Goal: Communication & Community: Answer question/provide support

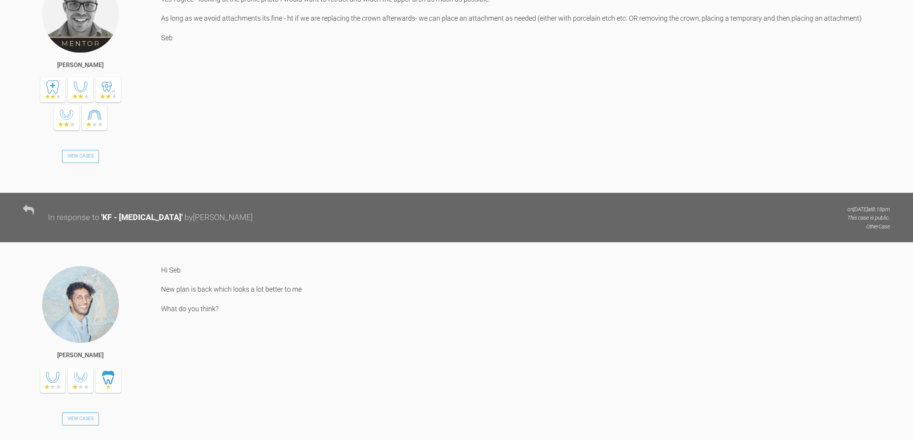
scroll to position [2741, 0]
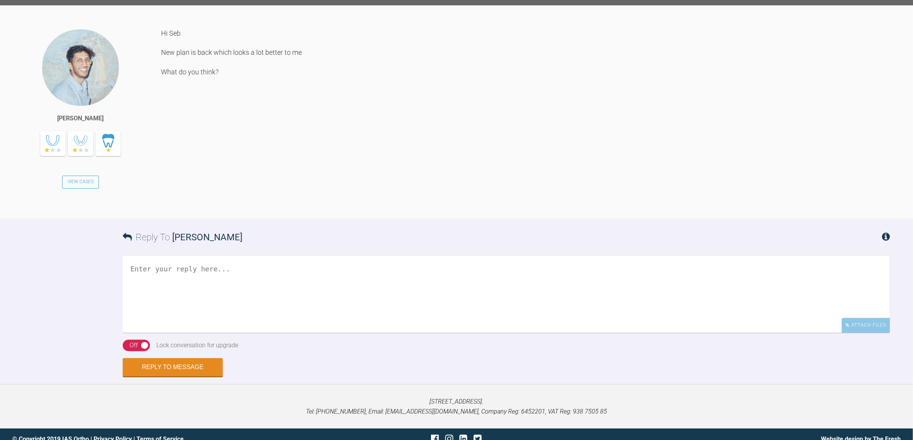
click at [358, 256] on div "Reply To Sai Mehta" at bounding box center [507, 238] width 768 height 38
click at [351, 300] on textarea at bounding box center [507, 294] width 768 height 77
click at [347, 305] on textarea at bounding box center [507, 294] width 768 height 77
type textarea "h"
type textarea "Hi Sai, Yes I agree - if patient is happy then crack on Seb"
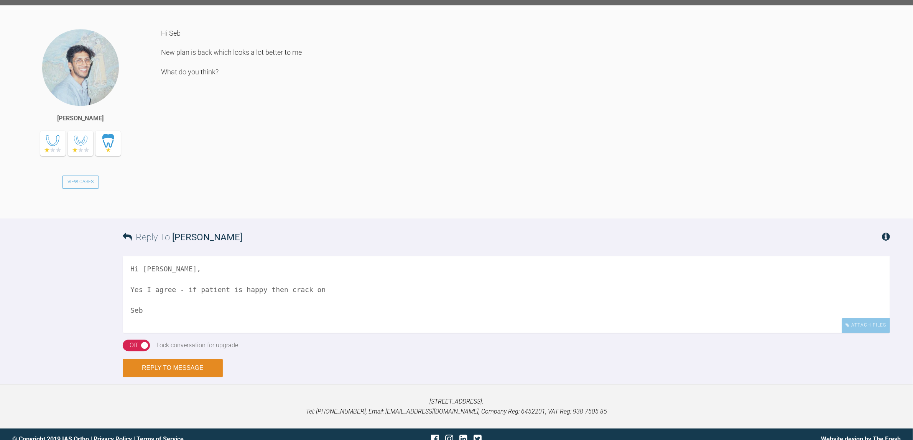
click at [191, 377] on button "Reply to Message" at bounding box center [173, 368] width 100 height 18
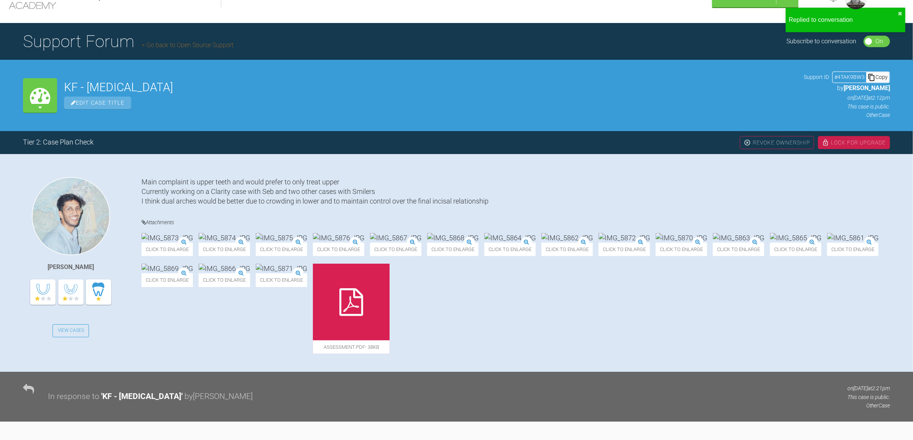
scroll to position [0, 0]
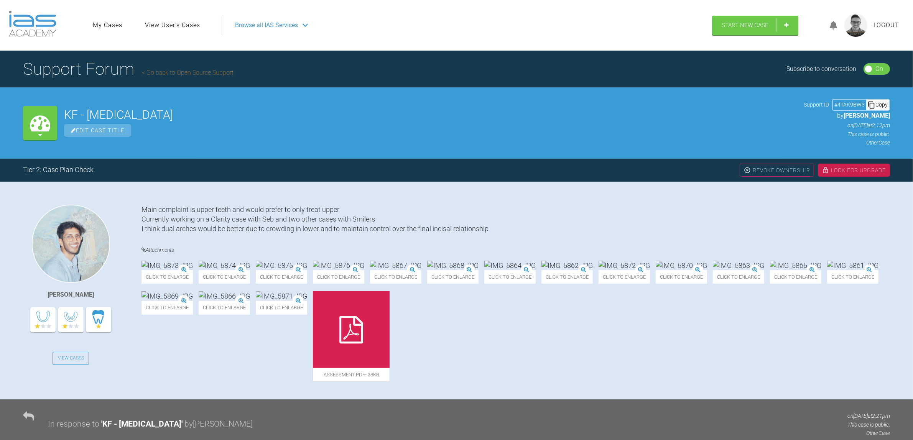
click at [193, 70] on link "Go back to Open Source Support" at bounding box center [188, 72] width 92 height 7
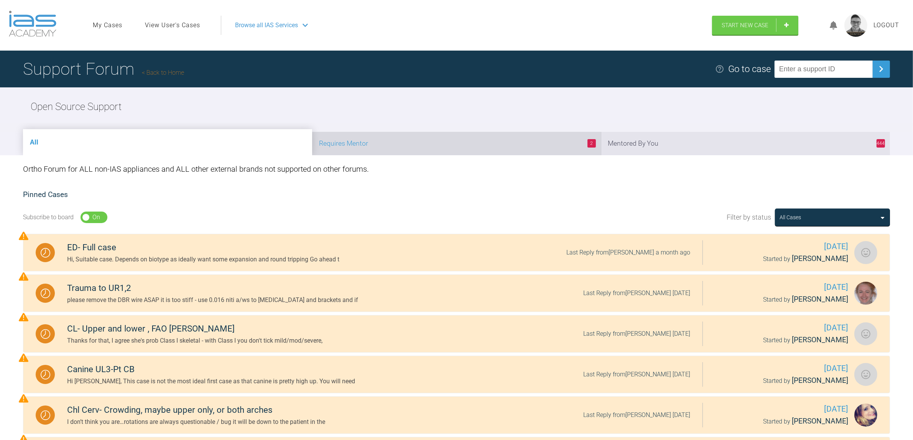
click at [453, 137] on li "2 Requires Mentor" at bounding box center [456, 143] width 289 height 23
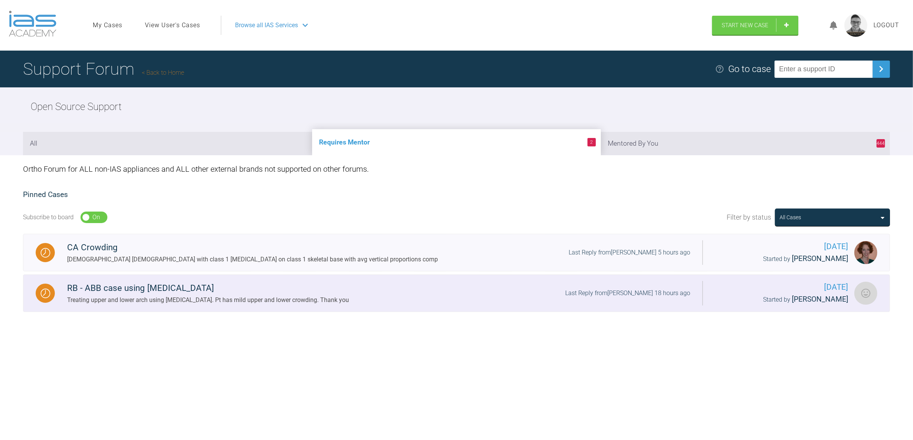
click at [409, 290] on div "RB - ABB case using clear aligners Treating upper and lower arch using clear al…" at bounding box center [379, 293] width 648 height 23
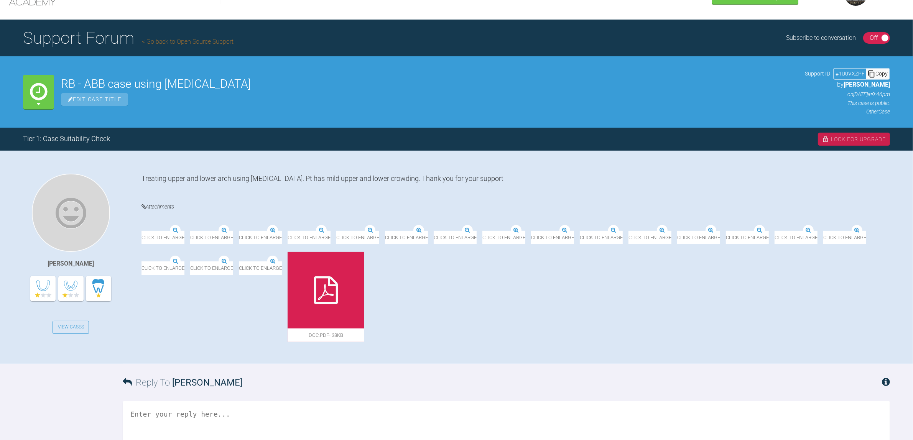
scroll to position [48, 0]
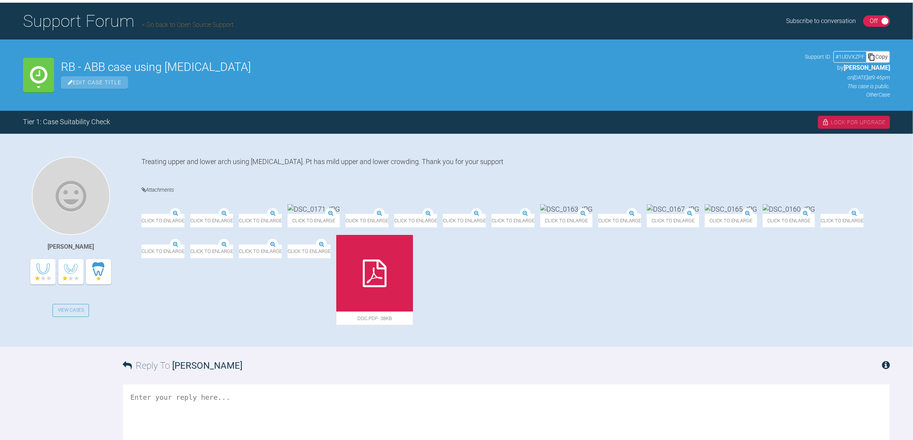
click at [142, 214] on img at bounding box center [142, 214] width 0 height 0
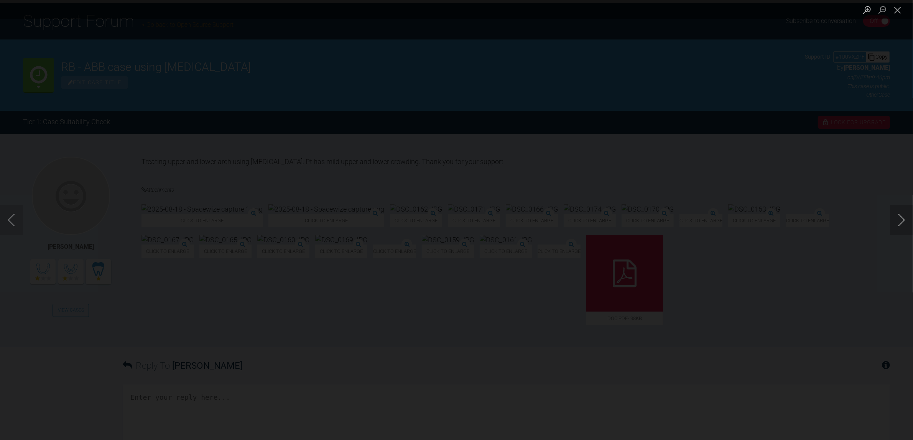
click at [900, 221] on button "Next image" at bounding box center [901, 220] width 23 height 31
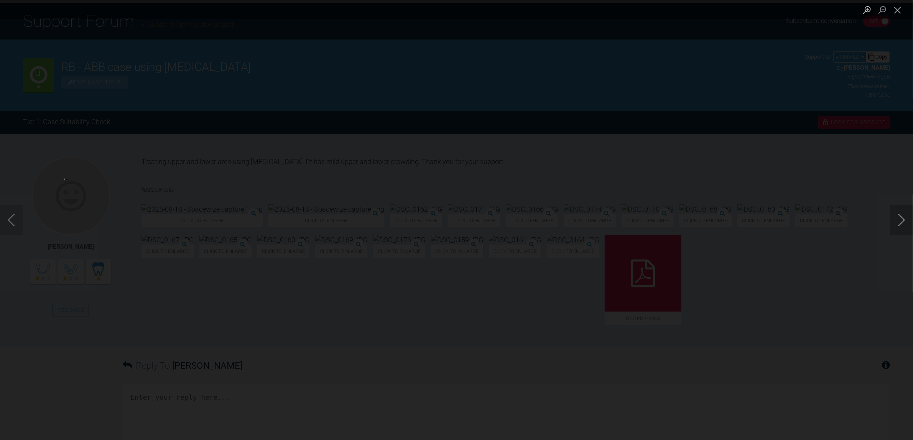
click at [900, 221] on button "Next image" at bounding box center [901, 220] width 23 height 31
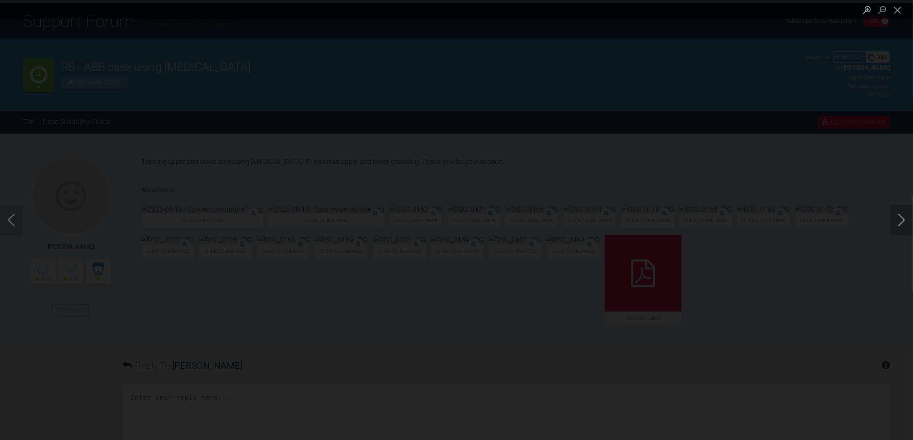
click at [900, 221] on button "Next image" at bounding box center [901, 220] width 23 height 31
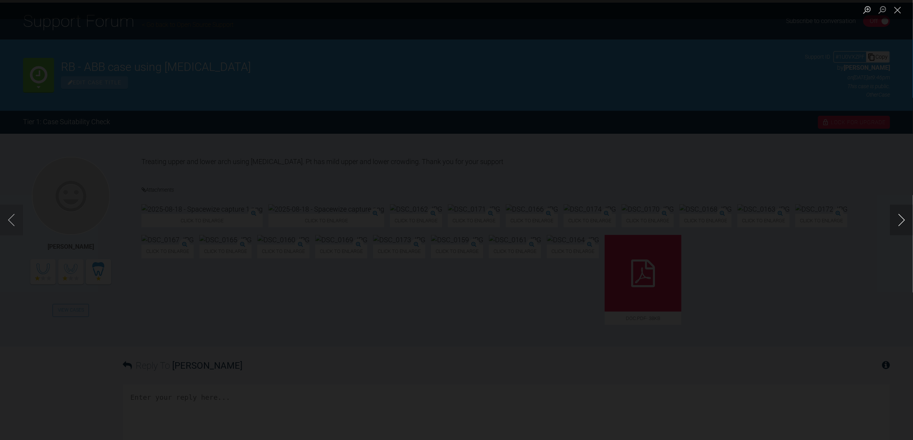
click at [900, 221] on button "Next image" at bounding box center [901, 220] width 23 height 31
click at [497, 374] on div "Lightbox" at bounding box center [456, 220] width 913 height 440
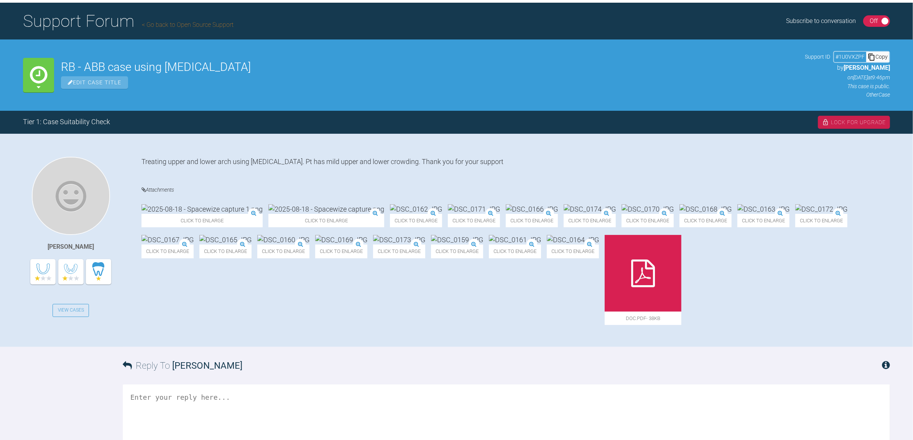
scroll to position [302, 0]
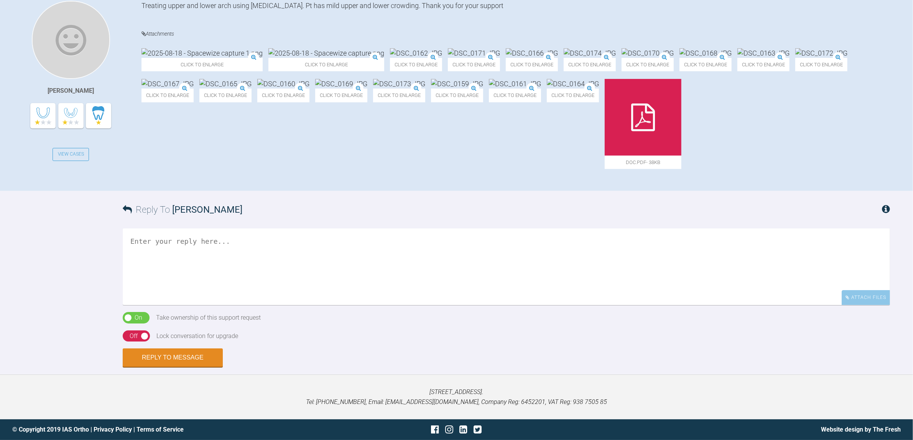
click at [331, 265] on textarea at bounding box center [507, 267] width 768 height 77
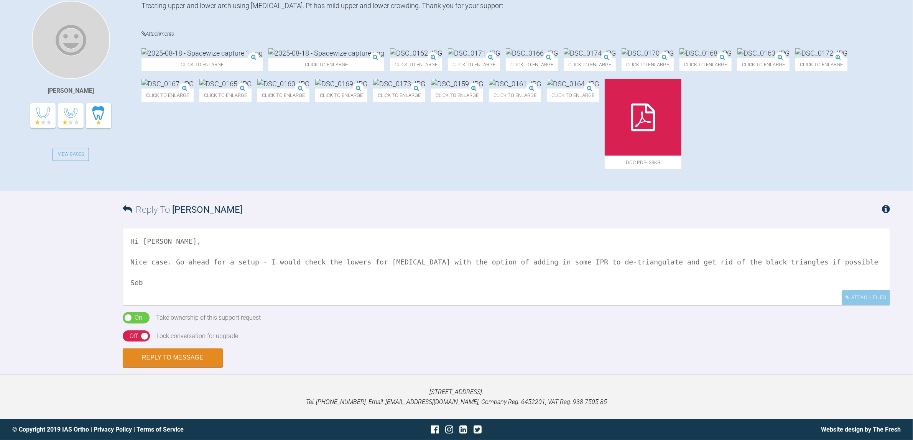
click at [367, 79] on img at bounding box center [341, 84] width 52 height 10
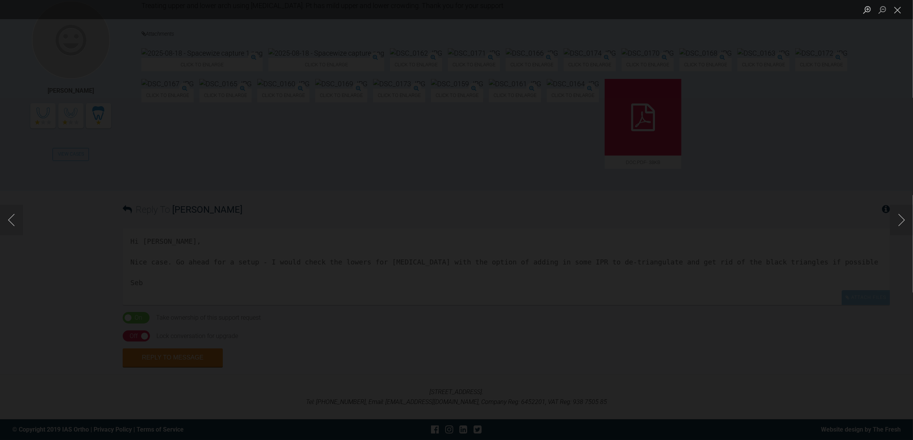
click at [62, 313] on div "Lightbox" at bounding box center [456, 220] width 913 height 440
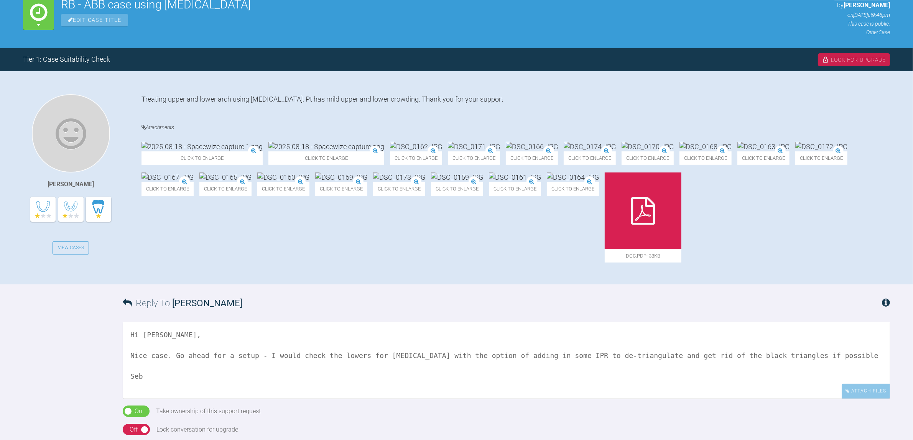
scroll to position [110, 0]
click at [194, 152] on img at bounding box center [202, 147] width 121 height 10
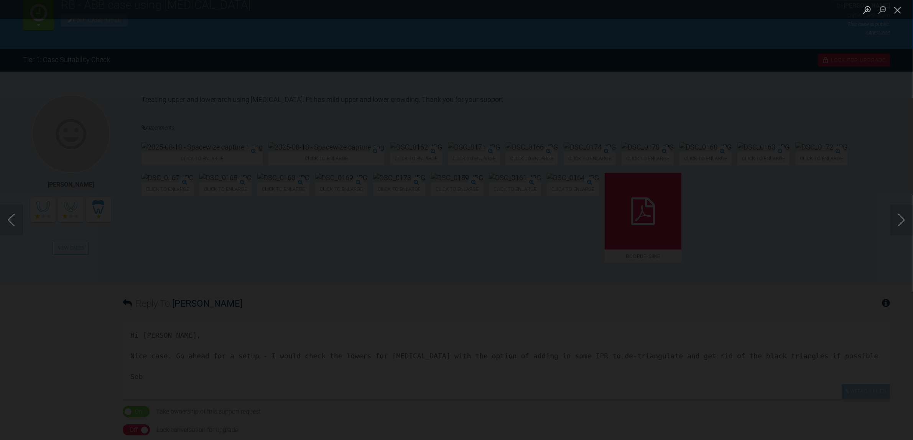
click at [457, 220] on img "Lightbox" at bounding box center [457, 220] width 0 height 0
click at [0, 279] on div "Lightbox" at bounding box center [456, 220] width 913 height 440
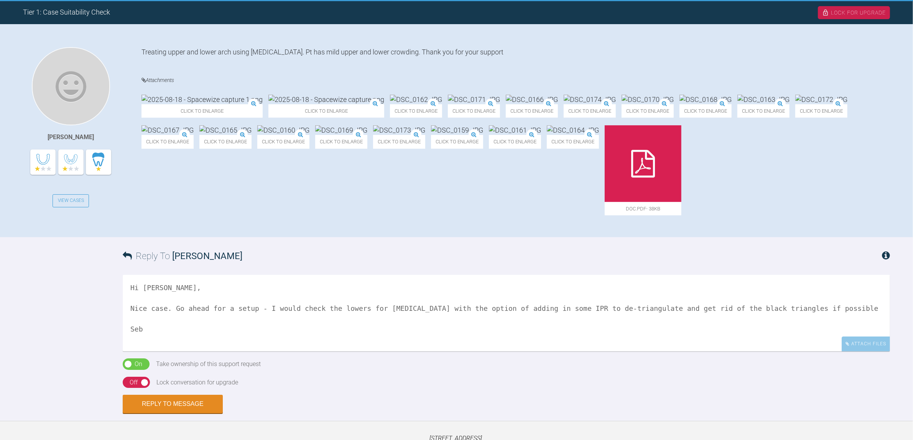
scroll to position [254, 0]
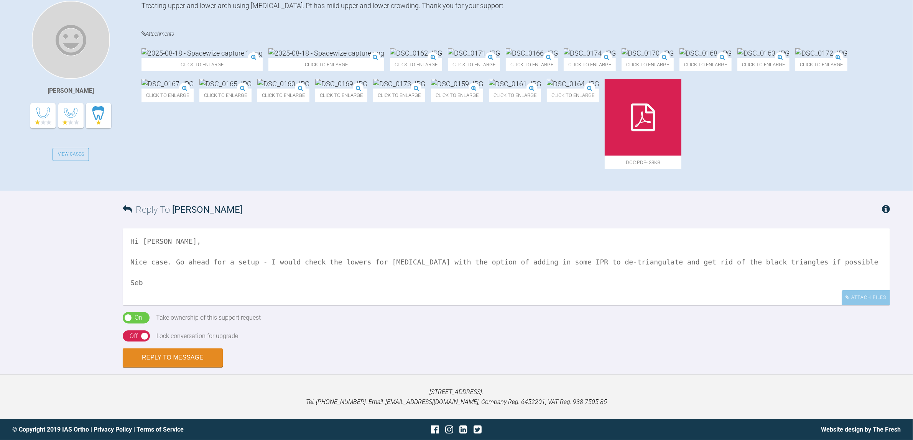
click at [456, 305] on textarea "Hi Matt, Nice case. Go ahead for a setup - I would check the lowers for overjet…" at bounding box center [507, 267] width 768 height 77
click at [507, 305] on textarea "Hi Matt, Nice case. Go ahead for a setup - I would check the lowers for overjet…" at bounding box center [507, 267] width 768 height 77
click at [788, 305] on textarea "Hi Matt, Nice case. Go ahead for a setup - I would check the lowers for overjet…" at bounding box center [507, 267] width 768 height 77
type textarea "Hi Matt, Nice case. Go ahead for a setup - I would check the lowers for overjet…"
click at [631, 131] on icon at bounding box center [643, 118] width 24 height 28
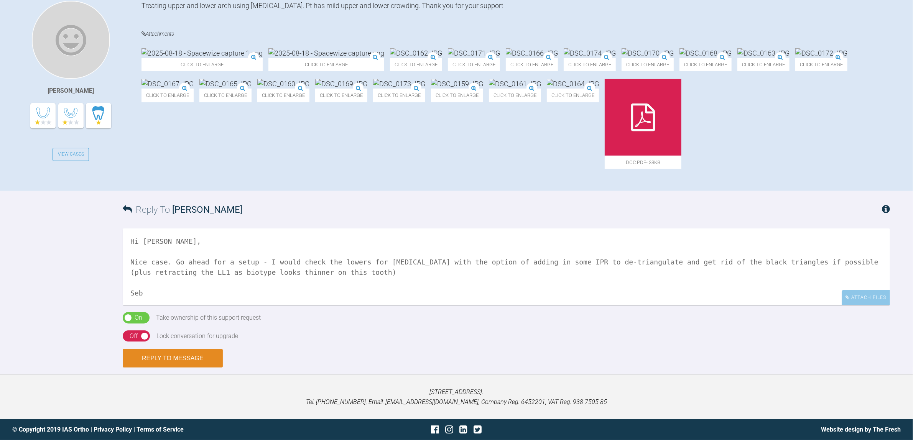
click at [190, 368] on button "Reply to Message" at bounding box center [173, 358] width 100 height 18
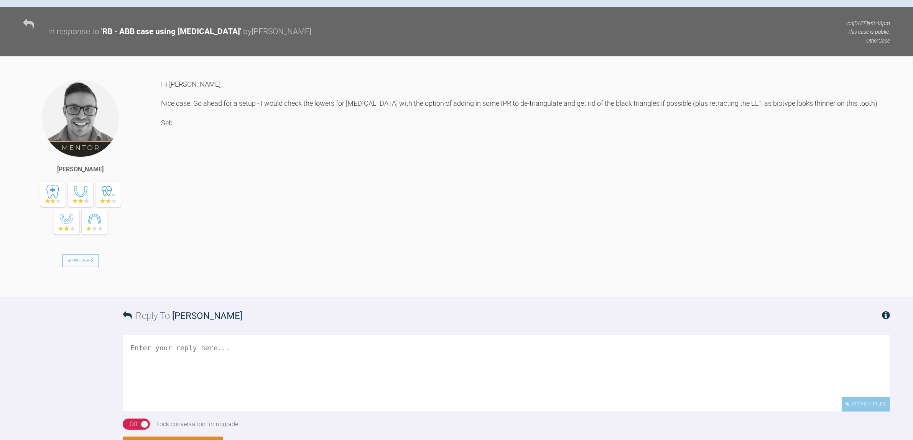
scroll to position [334, 0]
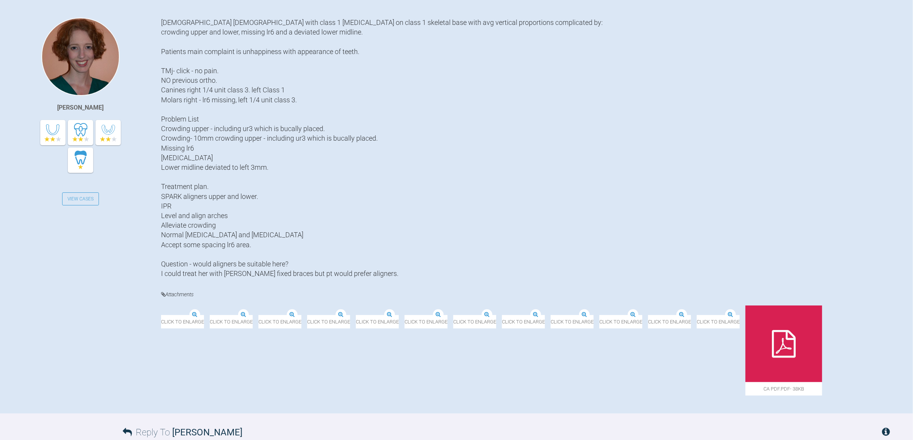
scroll to position [202, 0]
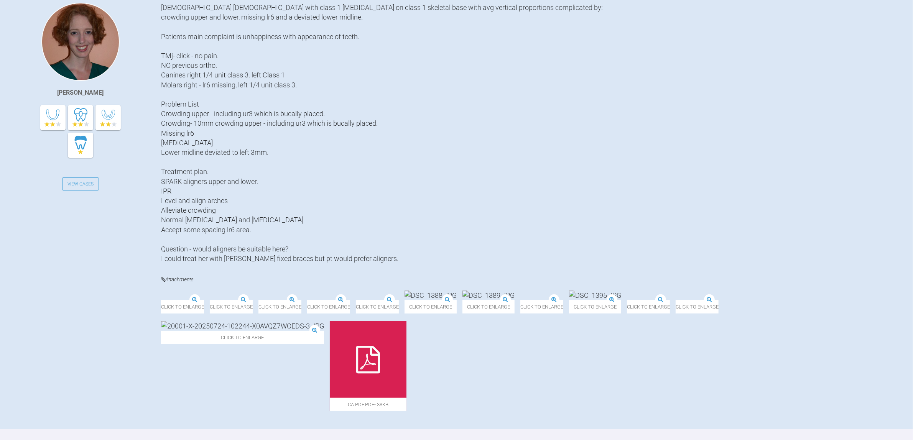
click at [210, 301] on img at bounding box center [210, 301] width 0 height 0
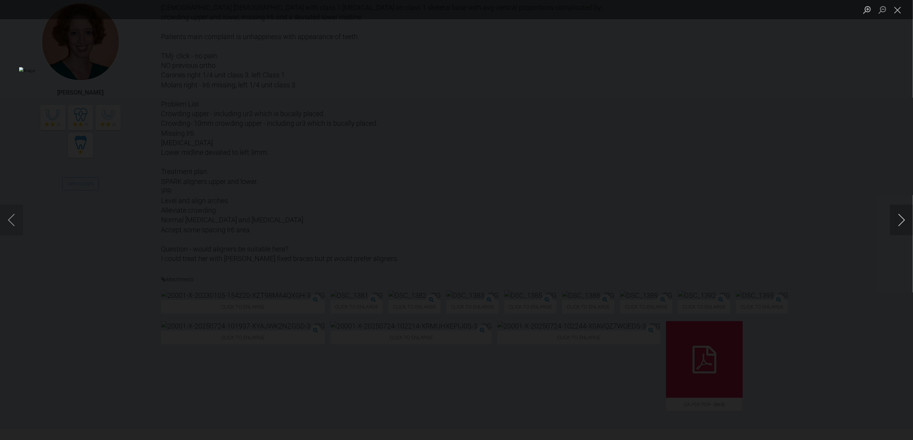
click at [900, 220] on button "Next image" at bounding box center [901, 220] width 23 height 31
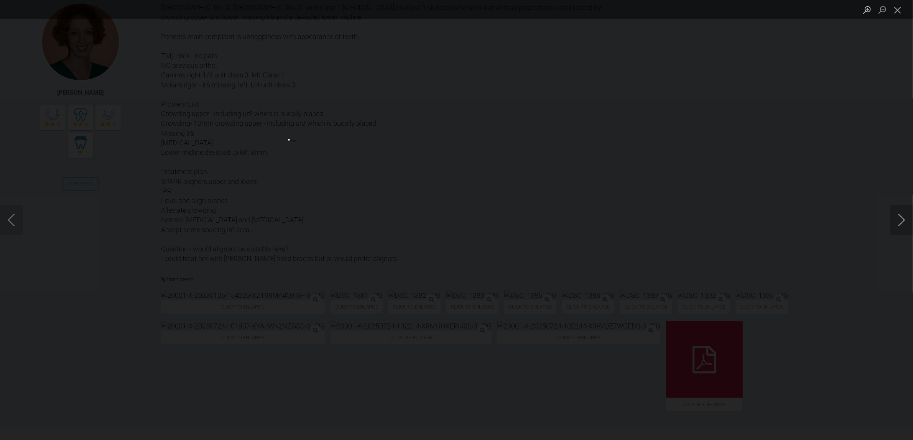
click at [900, 220] on button "Next image" at bounding box center [901, 220] width 23 height 31
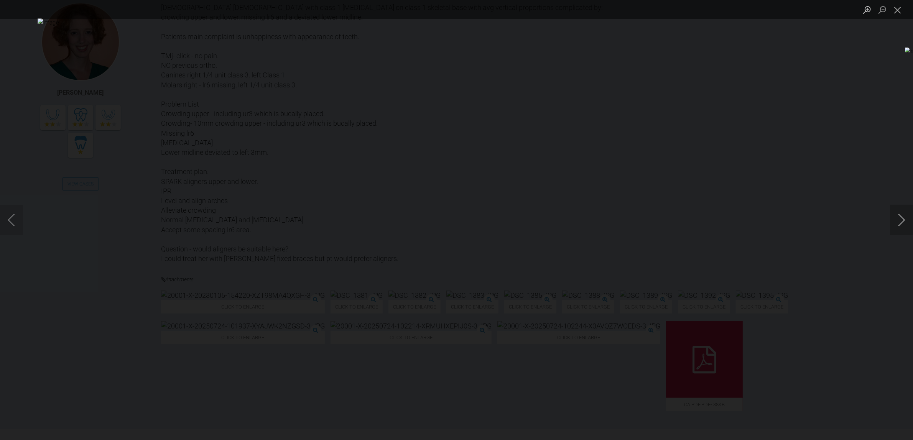
click at [900, 220] on button "Next image" at bounding box center [901, 220] width 23 height 31
click at [899, 13] on button "Close lightbox" at bounding box center [897, 9] width 15 height 13
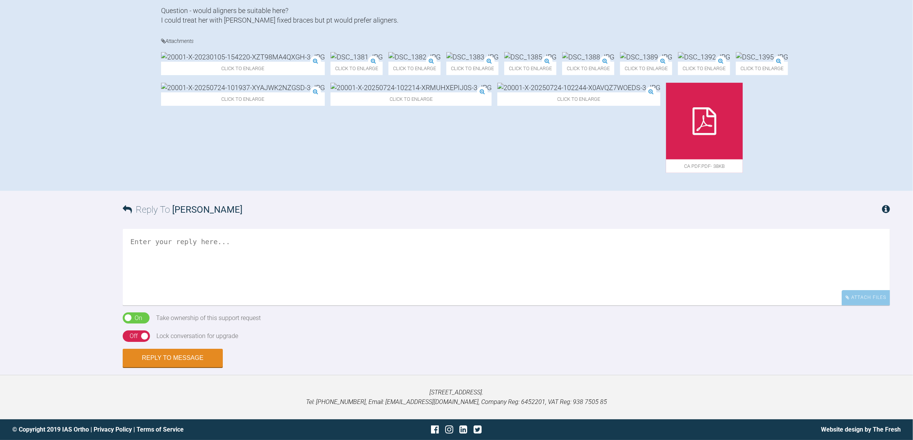
scroll to position [586, 0]
click at [364, 283] on textarea at bounding box center [507, 267] width 768 height 77
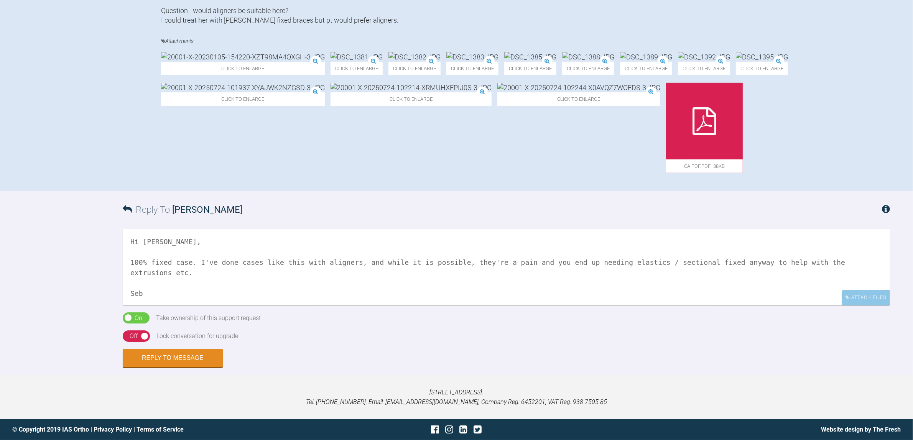
type textarea "Hi Claragh, 100% fixed case. I've done cases like this with aligners, and while…"
click at [127, 321] on div "On Off" at bounding box center [136, 319] width 27 height 12
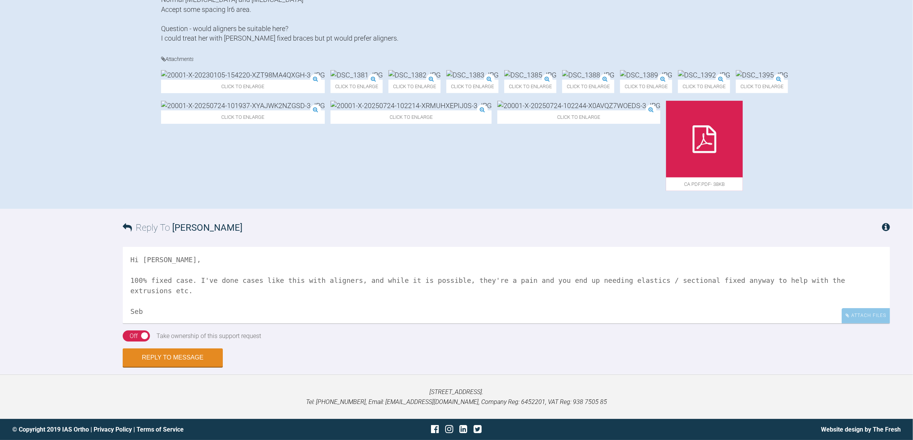
scroll to position [568, 0]
click at [194, 357] on button "Reply to Message" at bounding box center [173, 358] width 100 height 18
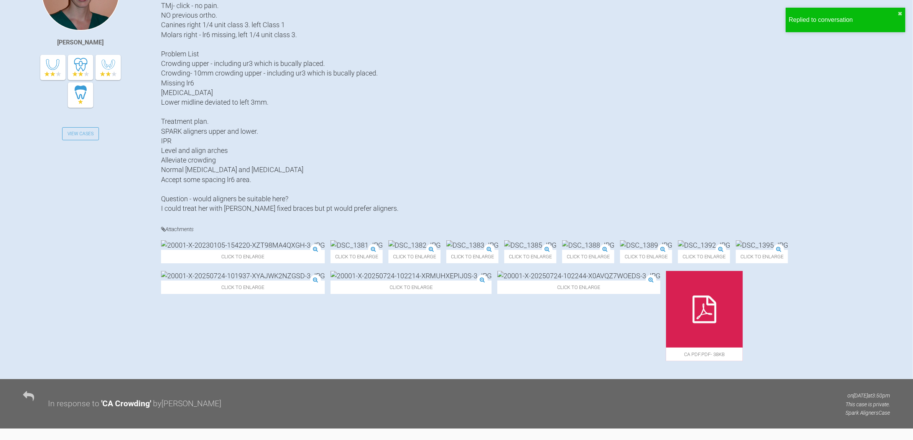
scroll to position [0, 0]
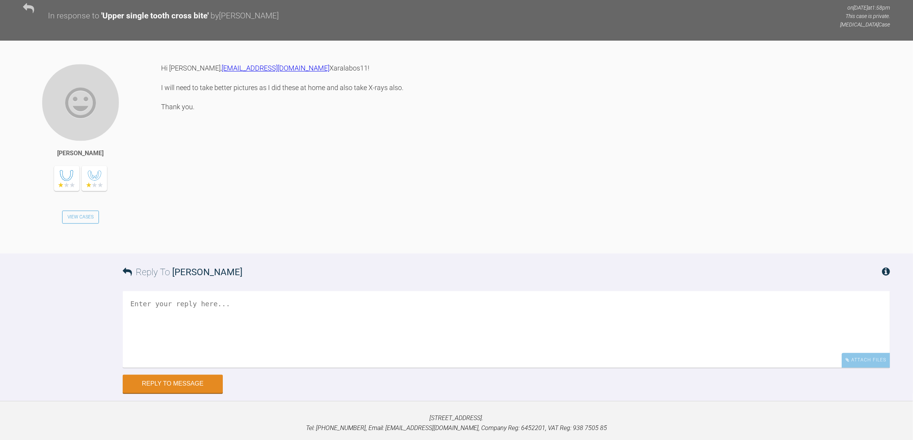
scroll to position [1835, 0]
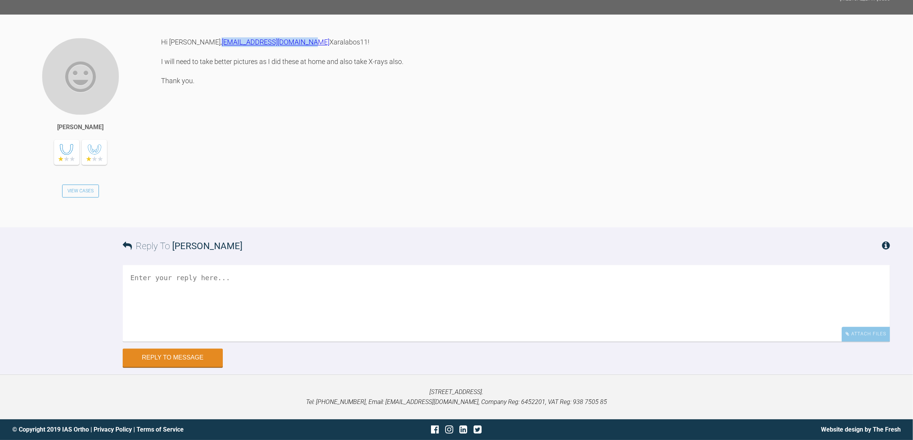
drag, startPoint x: 242, startPoint y: 81, endPoint x: 162, endPoint y: 81, distance: 80.6
click at [162, 81] on div "Hi [PERSON_NAME], [EMAIL_ADDRESS][DOMAIN_NAME] Xaralabos11! I will need to take…" at bounding box center [525, 126] width 729 height 179
copy link "[EMAIL_ADDRESS][DOMAIN_NAME]"
drag, startPoint x: 204, startPoint y: 93, endPoint x: 161, endPoint y: 92, distance: 43.0
click at [161, 92] on div "Hi [PERSON_NAME], [EMAIL_ADDRESS][DOMAIN_NAME] Xaralabos11! I will need to take…" at bounding box center [525, 126] width 729 height 179
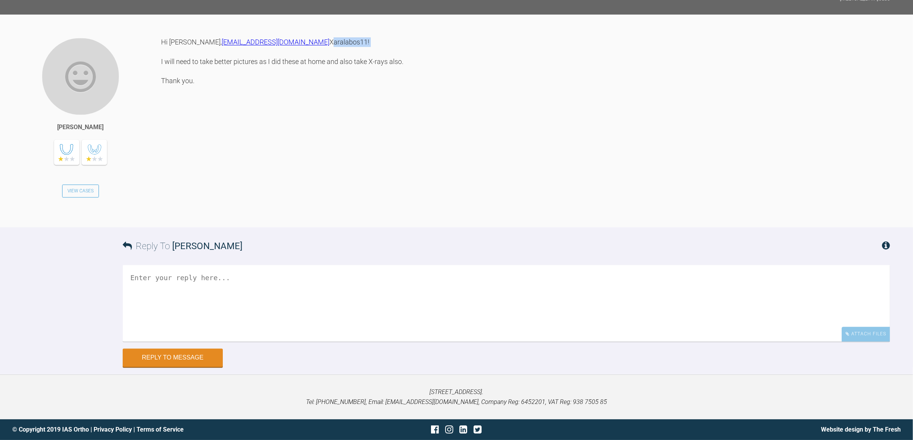
copy div "Xaralabos11!"
drag, startPoint x: 247, startPoint y: 79, endPoint x: 161, endPoint y: 83, distance: 86.0
click at [161, 83] on div "Hi [PERSON_NAME], [EMAIL_ADDRESS][DOMAIN_NAME] Xaralabos11! I will need to take…" at bounding box center [525, 126] width 729 height 179
copy link "[EMAIL_ADDRESS][DOMAIN_NAME]"
drag, startPoint x: 171, startPoint y: 92, endPoint x: 163, endPoint y: 91, distance: 7.4
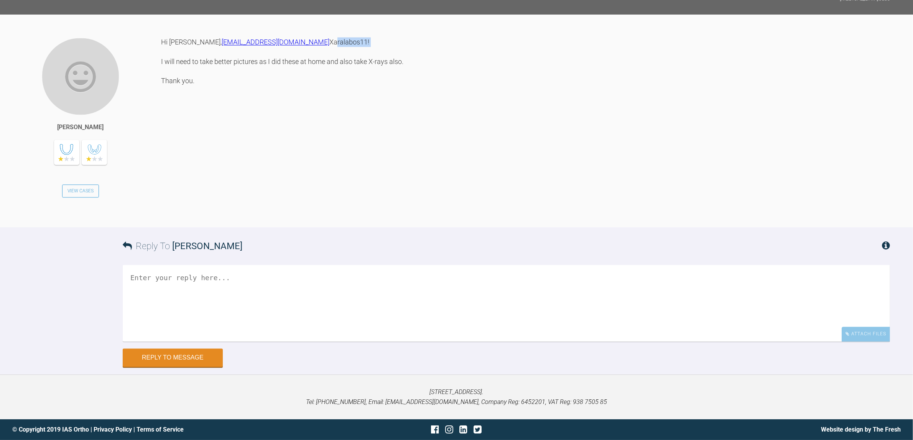
click at [163, 91] on div "Hi [PERSON_NAME], [EMAIL_ADDRESS][DOMAIN_NAME] Xaralabos11! I will need to take…" at bounding box center [525, 126] width 729 height 179
click at [165, 89] on div "Hi [PERSON_NAME], [EMAIL_ADDRESS][DOMAIN_NAME] Xaralabos11! I will need to take…" at bounding box center [525, 126] width 729 height 179
click at [161, 94] on div "Hi [PERSON_NAME], [EMAIL_ADDRESS][DOMAIN_NAME] Xaralabos11! I will need to take…" at bounding box center [525, 126] width 729 height 179
click at [171, 95] on div "Hi [PERSON_NAME], [EMAIL_ADDRESS][DOMAIN_NAME] Xaralabos11! I will need to take…" at bounding box center [525, 126] width 729 height 179
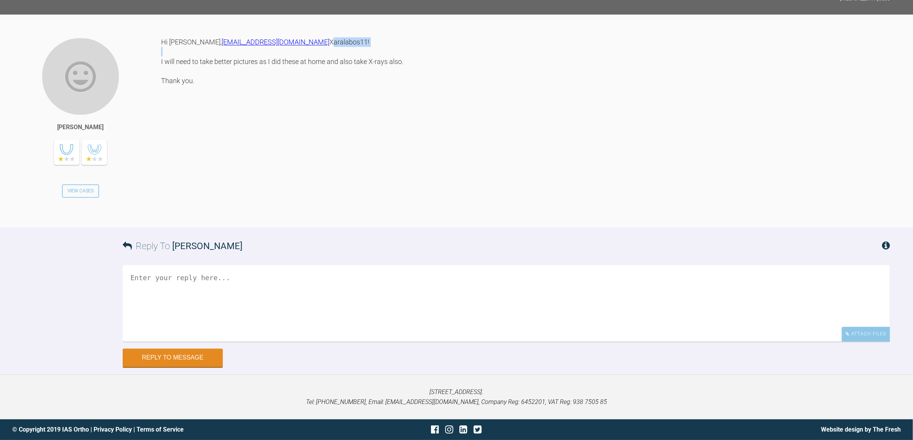
click at [171, 95] on div "Hi [PERSON_NAME], [EMAIL_ADDRESS][DOMAIN_NAME] Xaralabos11! I will need to take…" at bounding box center [525, 126] width 729 height 179
copy div "Xaralabos11!"
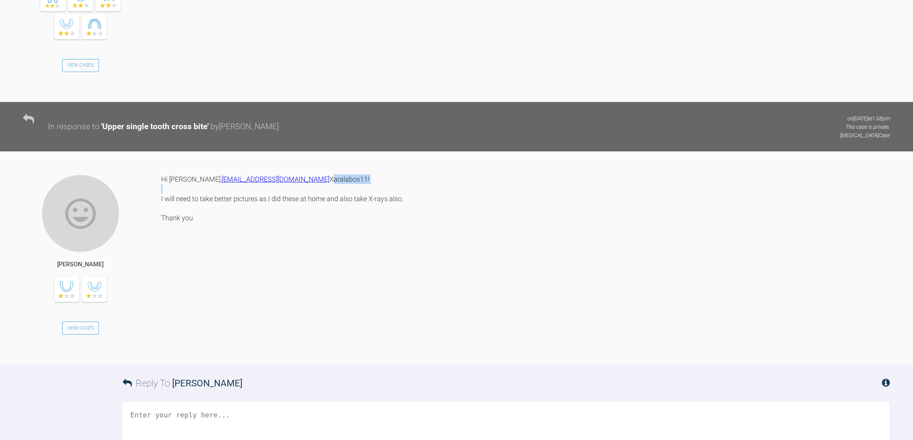
scroll to position [1691, 0]
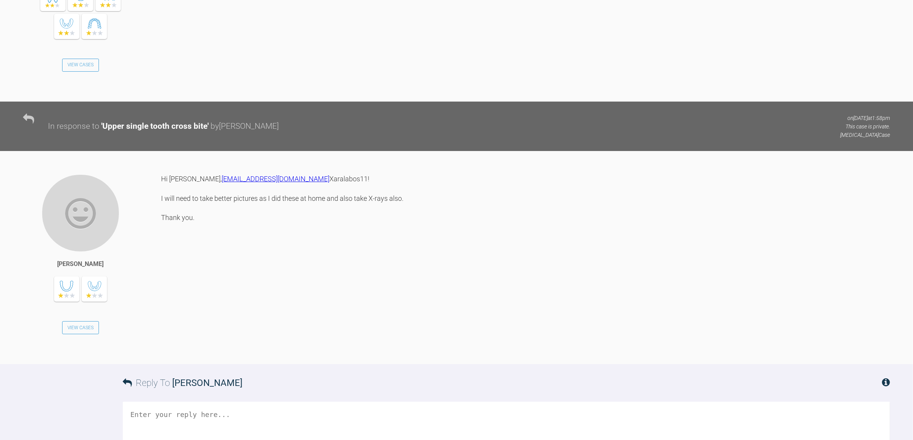
scroll to position [1787, 0]
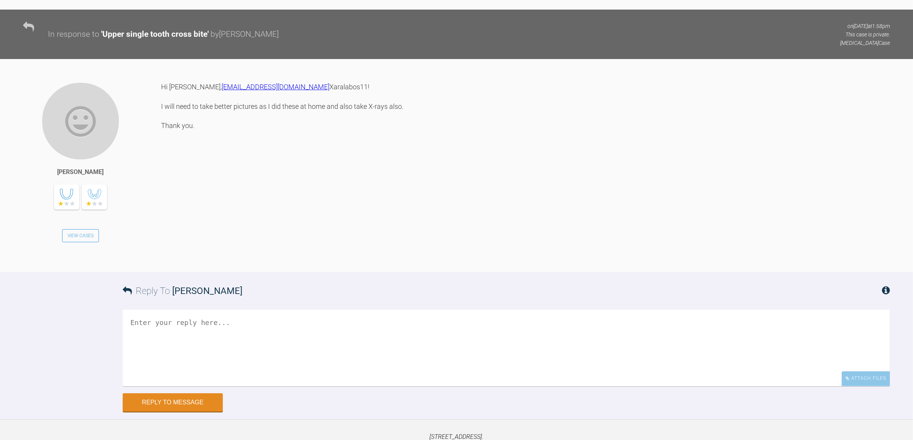
click at [297, 381] on textarea at bounding box center [507, 348] width 768 height 77
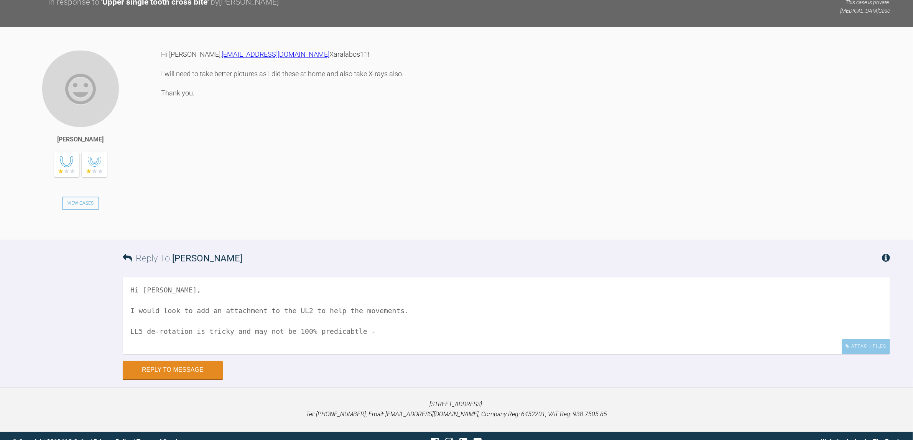
scroll to position [1835, 0]
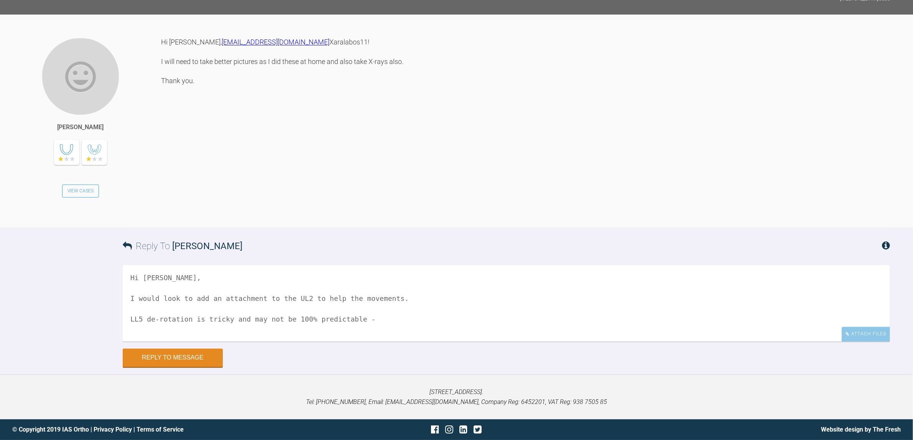
click at [424, 340] on textarea "Hi [PERSON_NAME], I would look to add an attachment to the UL2 to help the move…" at bounding box center [507, 303] width 768 height 77
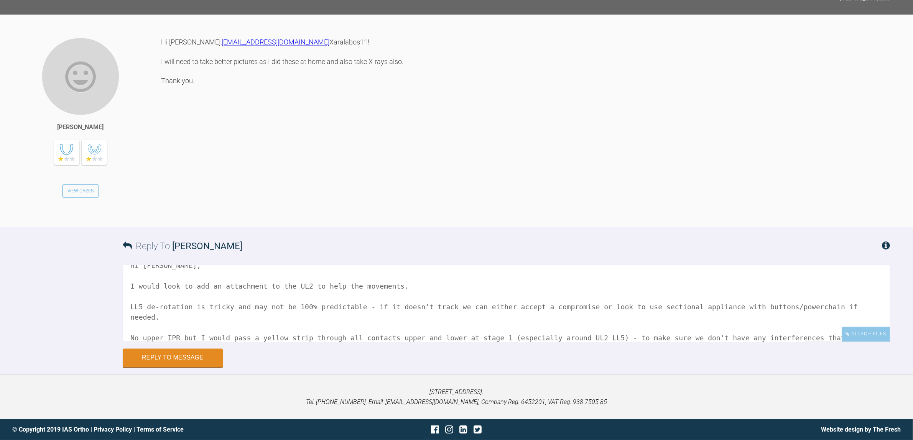
scroll to position [23, 0]
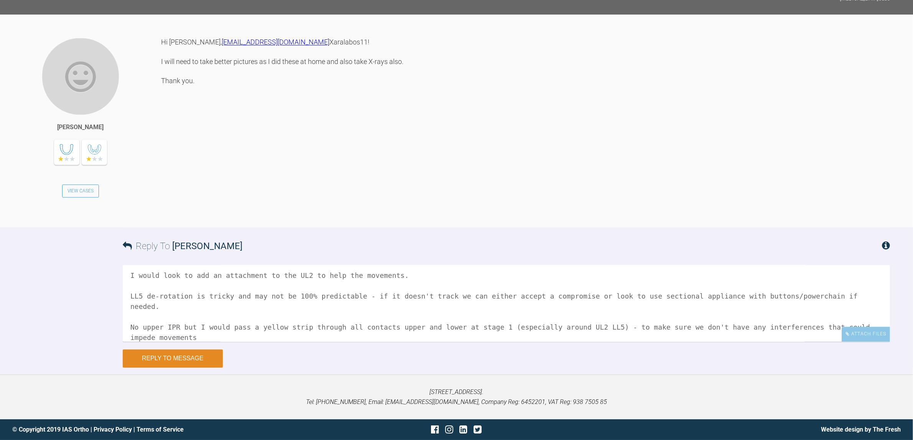
type textarea "Hi [PERSON_NAME], I would look to add an attachment to the UL2 to help the move…"
click at [203, 368] on button "Reply to Message" at bounding box center [173, 358] width 100 height 18
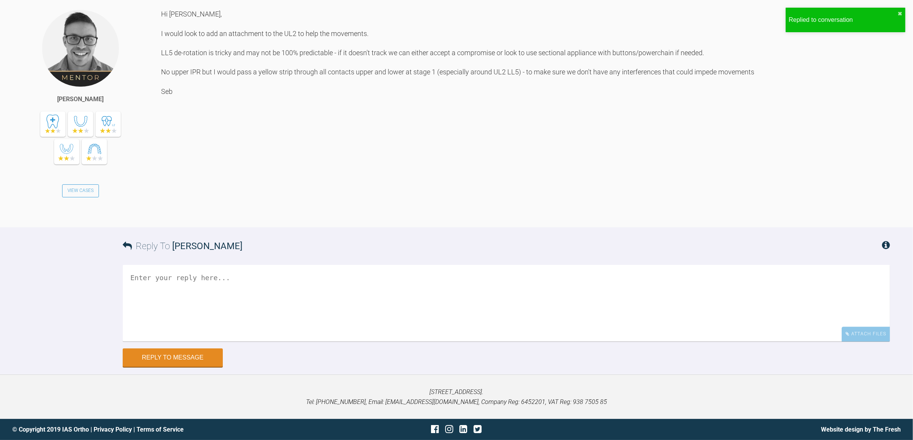
scroll to position [2145, 0]
